Goal: Task Accomplishment & Management: Manage account settings

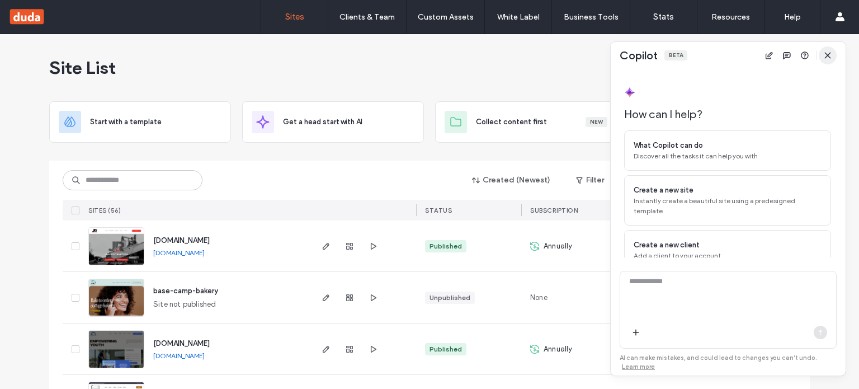
scroll to position [36, 0]
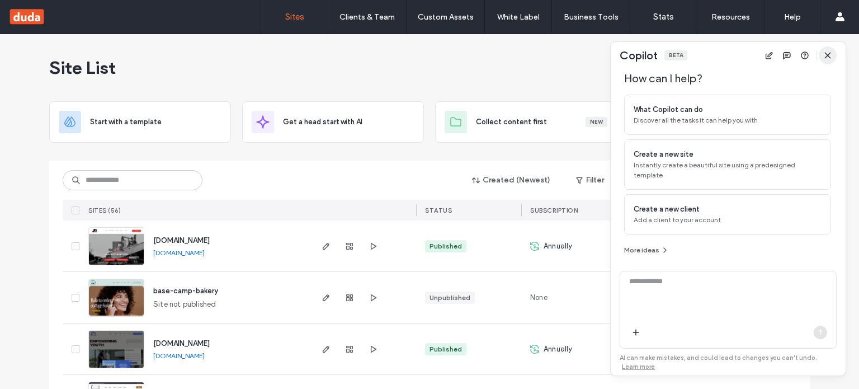
click at [828, 58] on icon "button" at bounding box center [828, 55] width 9 height 9
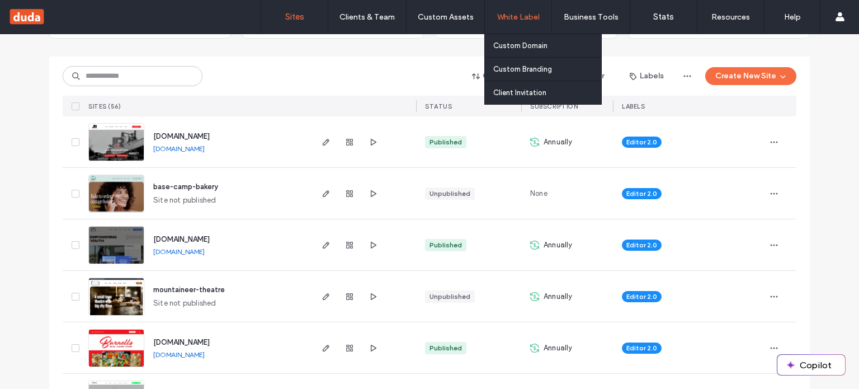
scroll to position [56, 0]
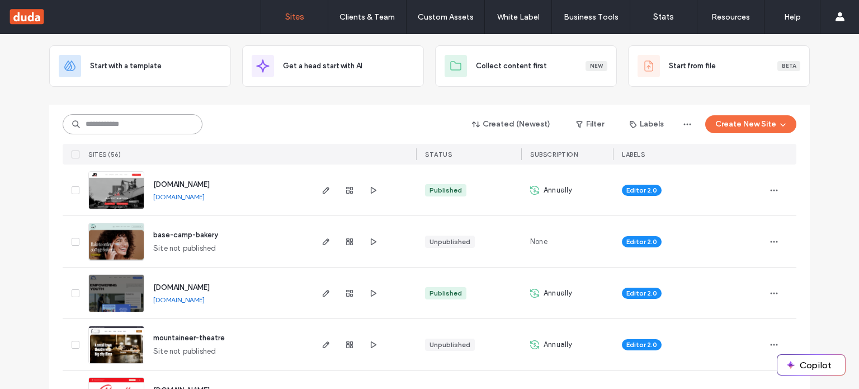
click at [137, 127] on input at bounding box center [133, 124] width 140 height 20
paste input "********"
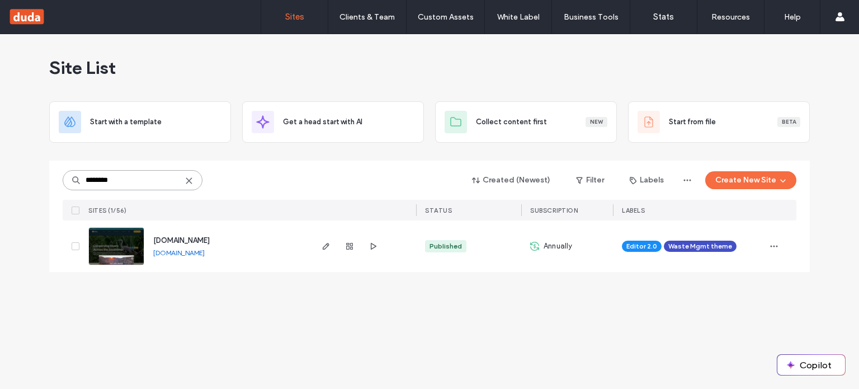
scroll to position [0, 0]
type input "********"
click at [773, 243] on icon "button" at bounding box center [774, 246] width 9 height 9
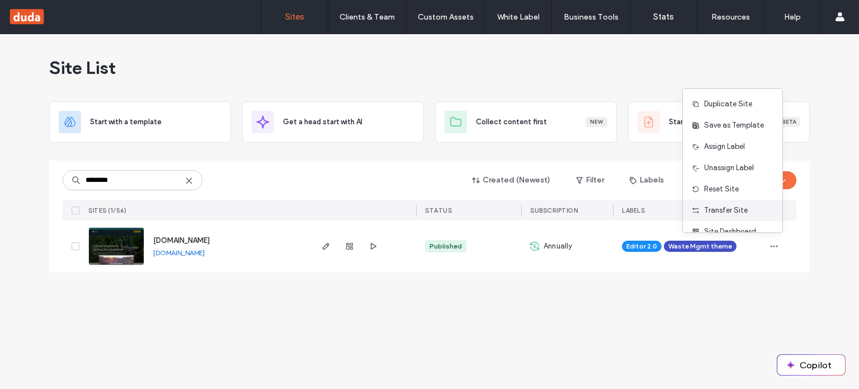
scroll to position [35, 0]
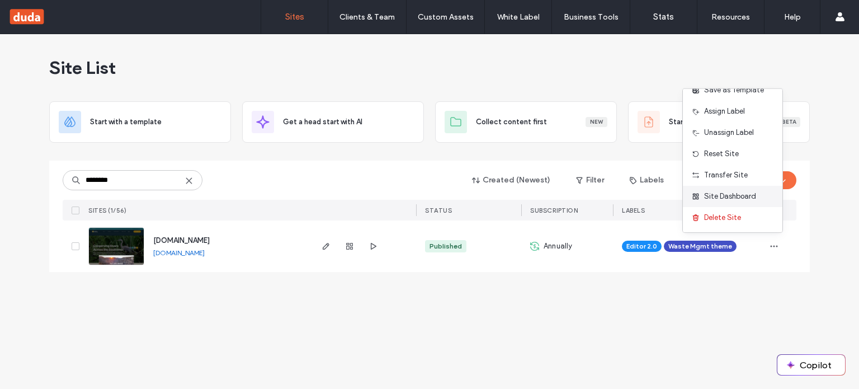
click at [759, 199] on div "Site Dashboard" at bounding box center [733, 196] width 100 height 21
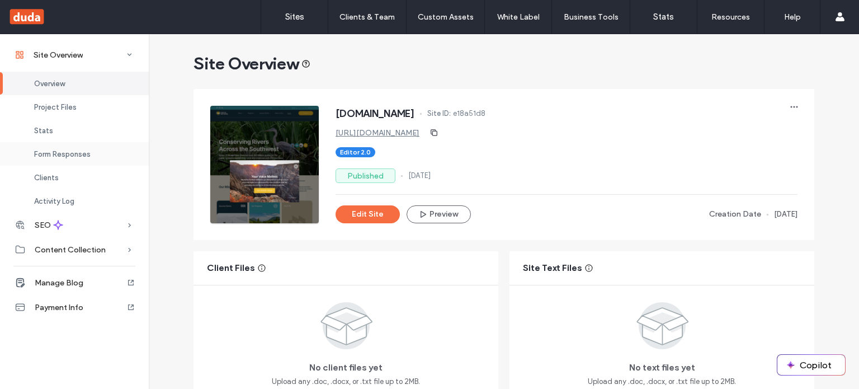
click at [74, 156] on span "Form Responses" at bounding box center [62, 154] width 57 height 8
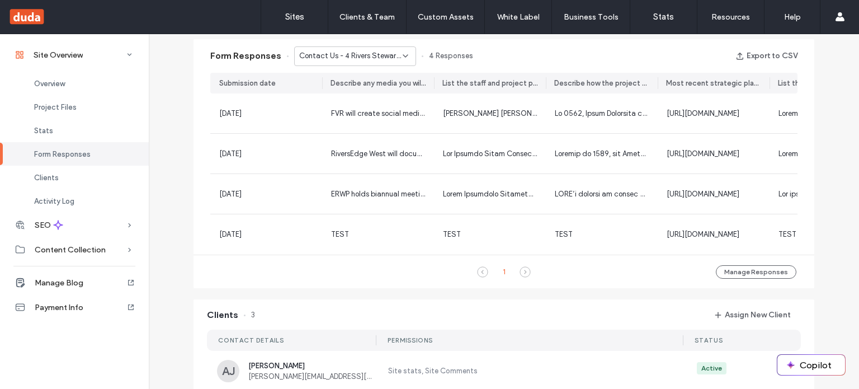
scroll to position [658, 0]
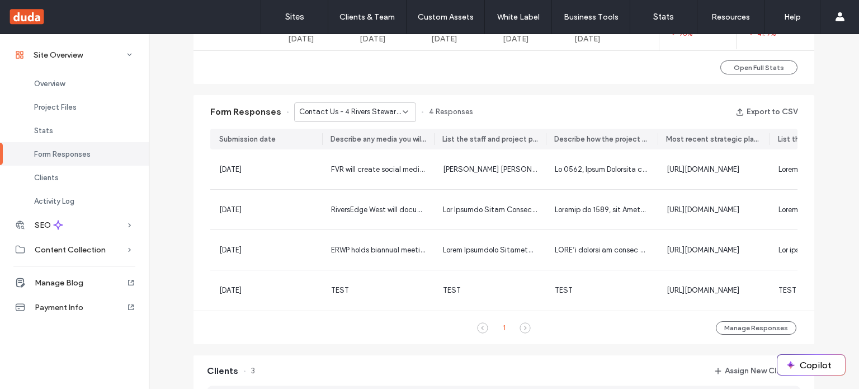
click at [406, 108] on div "Contact Us - 4 Rivers Stewardship Fund page" at bounding box center [355, 112] width 122 height 20
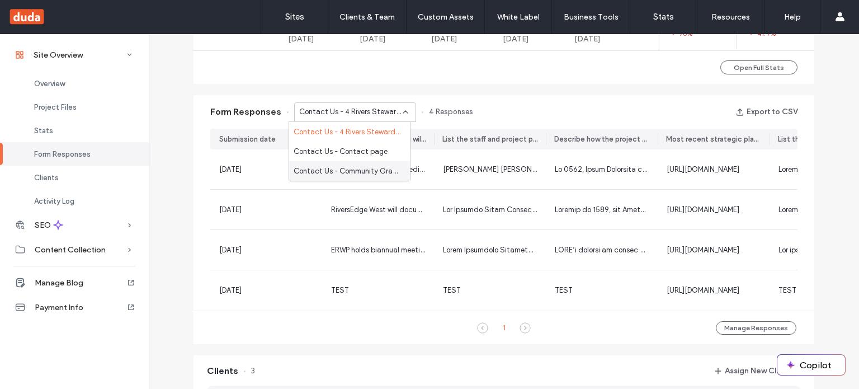
click at [371, 172] on span "Contact Us - Community Grants Online Application Form page" at bounding box center [347, 170] width 107 height 11
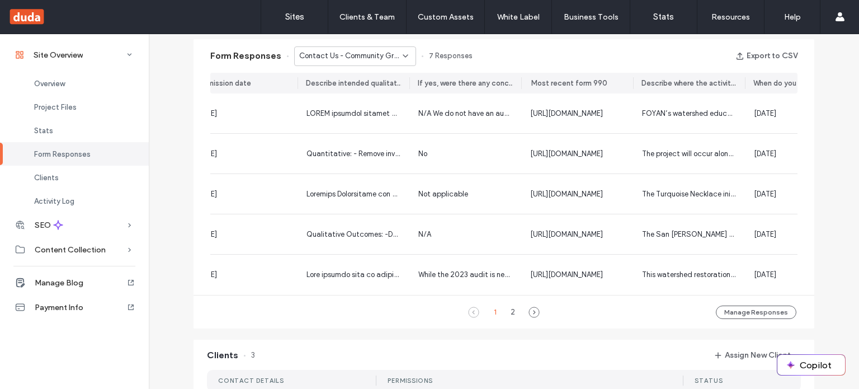
scroll to position [0, 0]
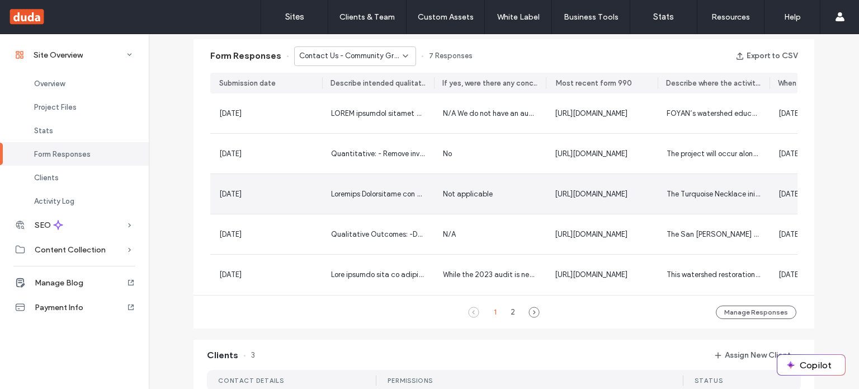
click at [282, 199] on div "[DATE]" at bounding box center [266, 194] width 94 height 11
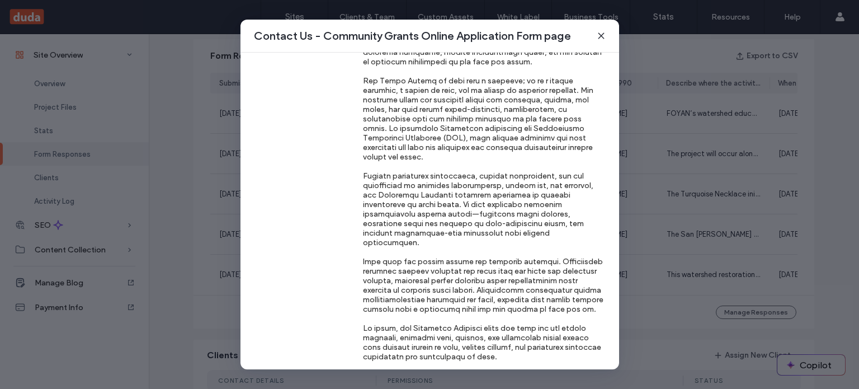
scroll to position [4527, 0]
click at [431, 112] on div at bounding box center [484, 166] width 243 height 390
drag, startPoint x: 427, startPoint y: 253, endPoint x: 415, endPoint y: 118, distance: 135.3
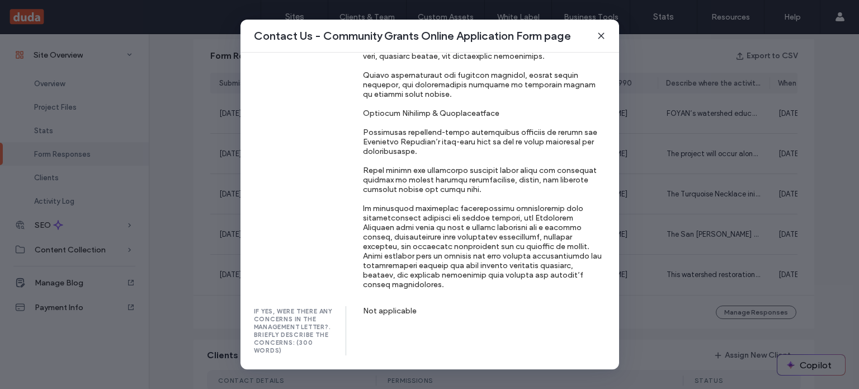
scroll to position [0, 0]
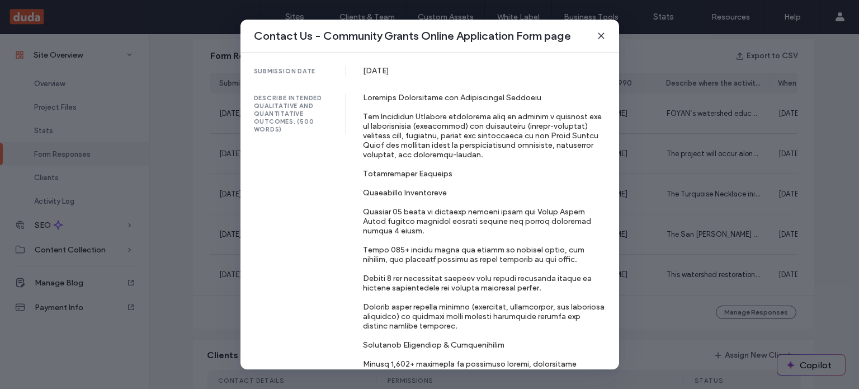
click at [601, 35] on use at bounding box center [601, 35] width 5 height 5
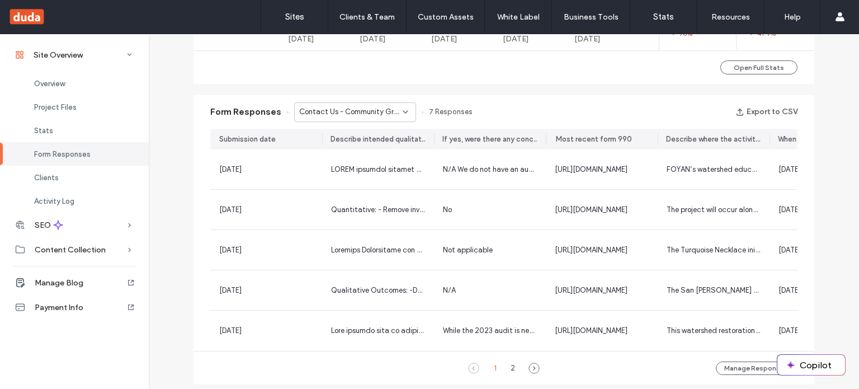
scroll to position [658, 0]
click at [395, 104] on div "Contact Us - Community Grants Online Application Form page" at bounding box center [355, 112] width 122 height 20
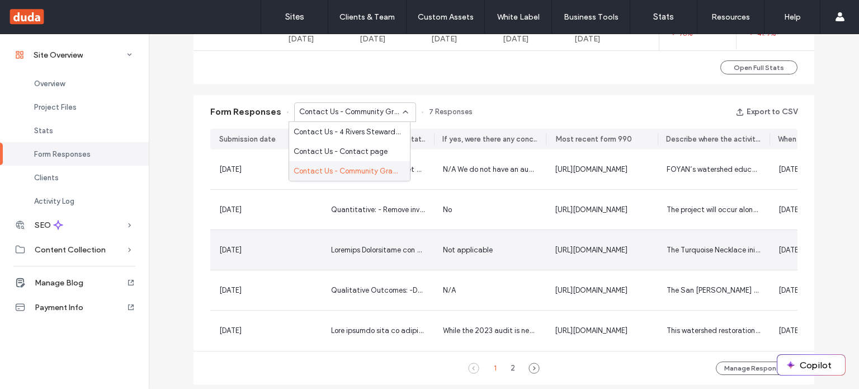
click at [286, 253] on div "[DATE]" at bounding box center [266, 249] width 94 height 11
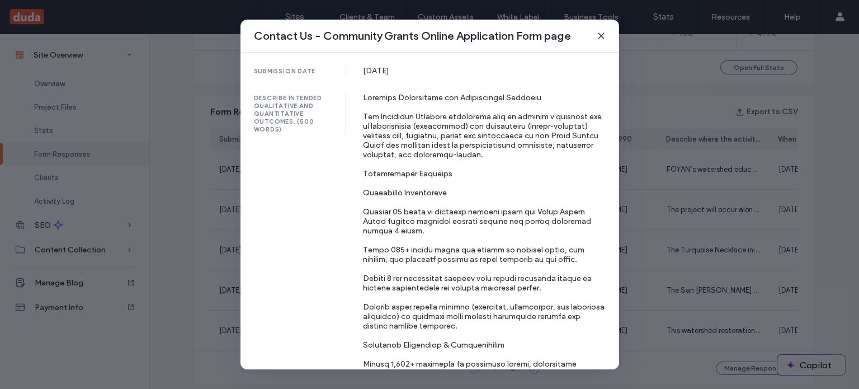
click at [604, 30] on span at bounding box center [601, 36] width 9 height 15
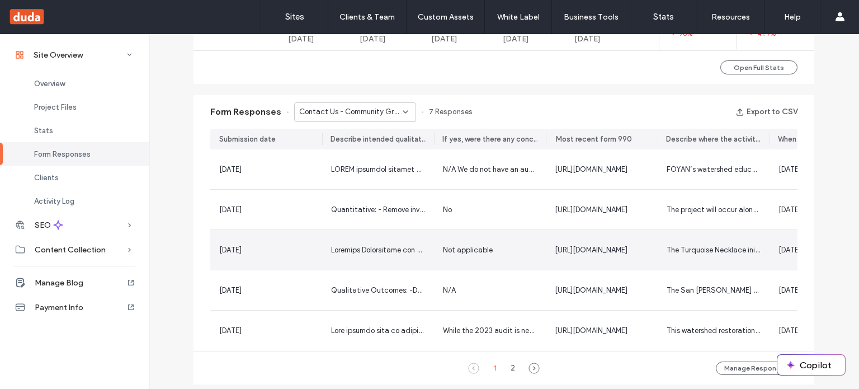
click at [385, 261] on div at bounding box center [378, 250] width 112 height 40
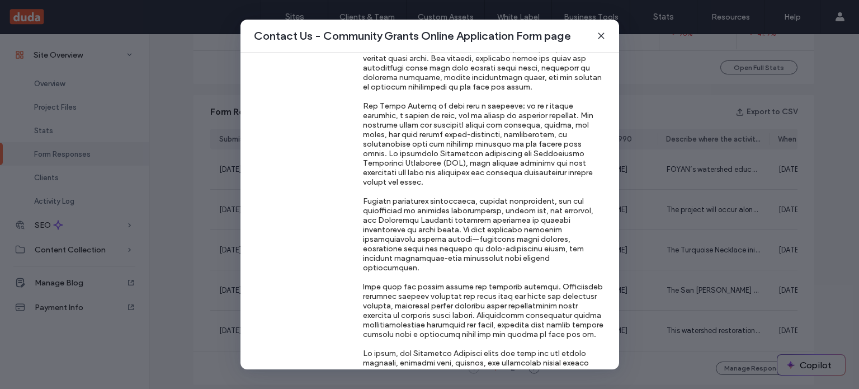
scroll to position [4527, 0]
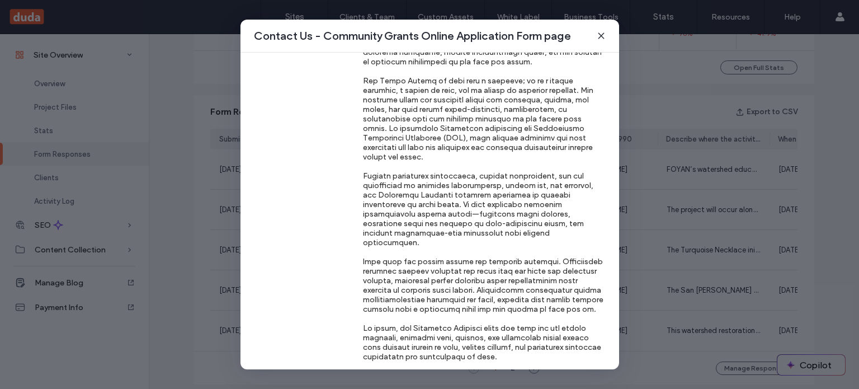
click at [355, 150] on div "describe why this project is important to the community it seeks to support. (3…" at bounding box center [430, 166] width 352 height 390
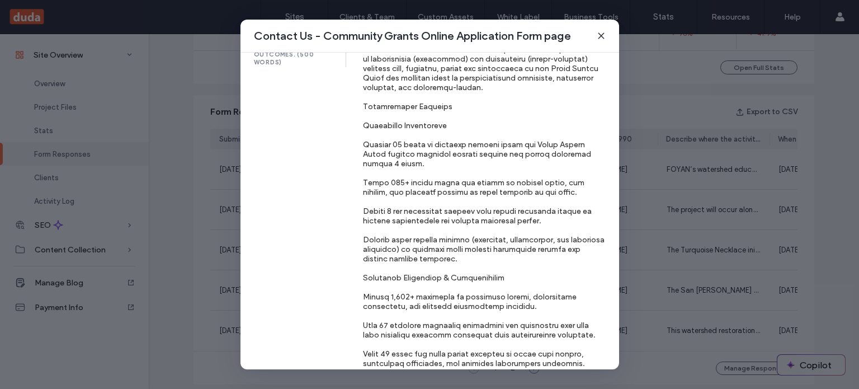
scroll to position [0, 0]
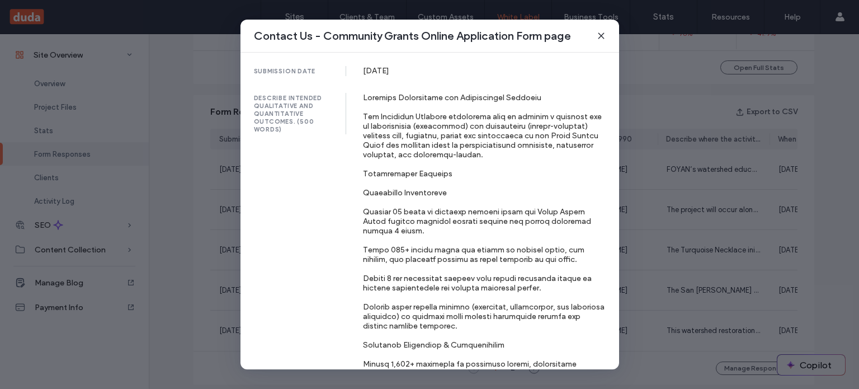
drag, startPoint x: 599, startPoint y: 35, endPoint x: 526, endPoint y: 33, distance: 73.3
click at [599, 34] on icon at bounding box center [601, 35] width 9 height 9
